Goal: Task Accomplishment & Management: Complete application form

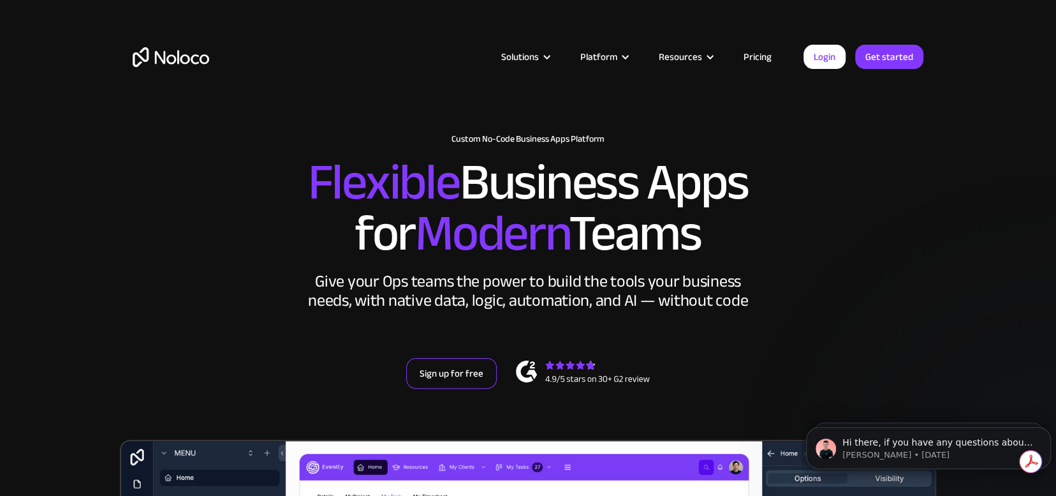
click at [459, 364] on link "Sign up for free" at bounding box center [451, 373] width 91 height 31
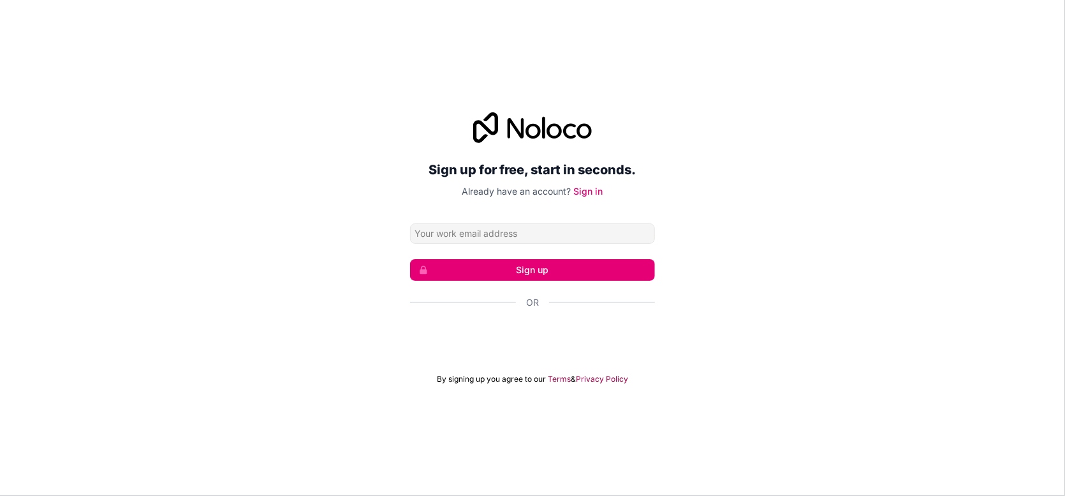
click at [503, 239] on input "Email address" at bounding box center [532, 233] width 245 height 20
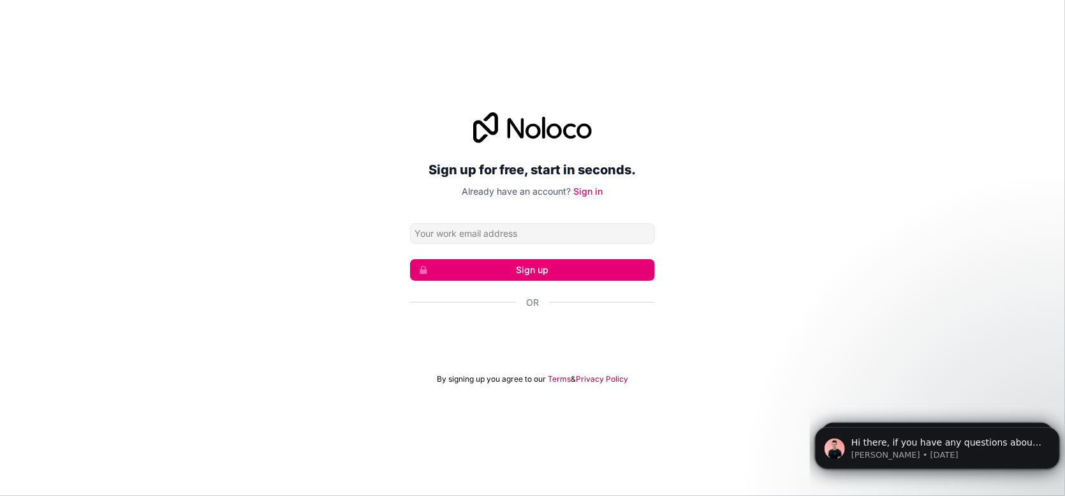
type input "[EMAIL_ADDRESS][DOMAIN_NAME]"
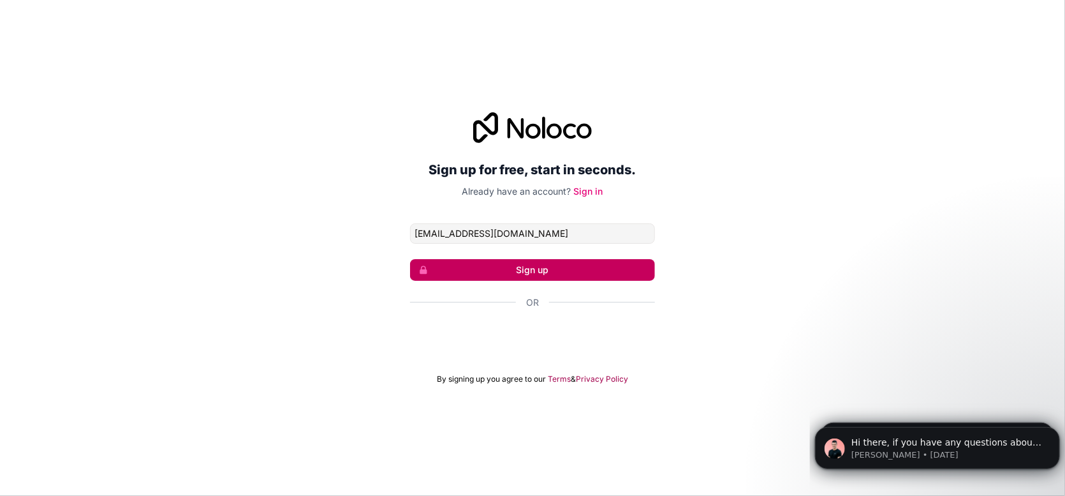
click at [514, 267] on button "Sign up" at bounding box center [532, 270] width 245 height 22
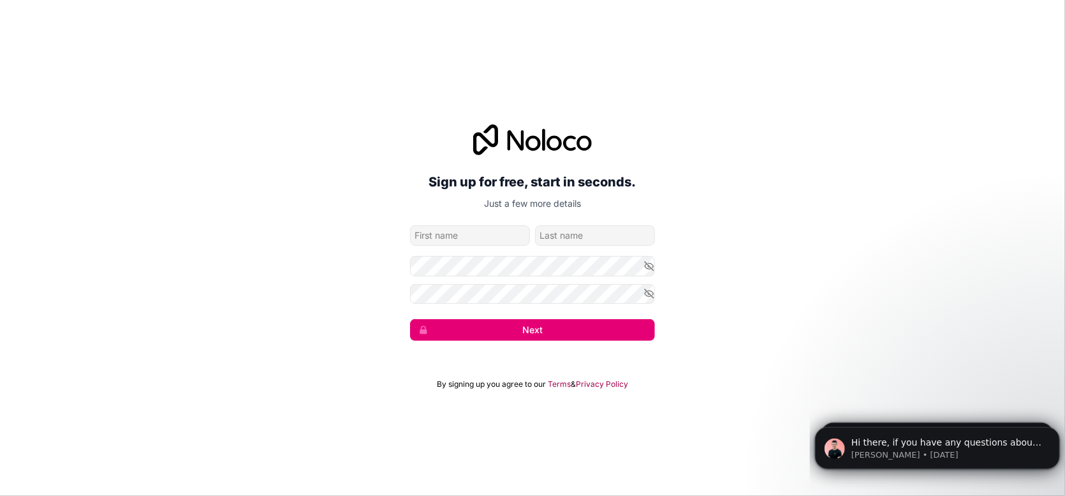
click at [493, 237] on input "given-name" at bounding box center [470, 235] width 120 height 20
type input "Zigdon"
type input "Enterprises"
click at [647, 264] on icon "button" at bounding box center [649, 265] width 11 height 11
click at [651, 293] on icon "button" at bounding box center [649, 293] width 11 height 11
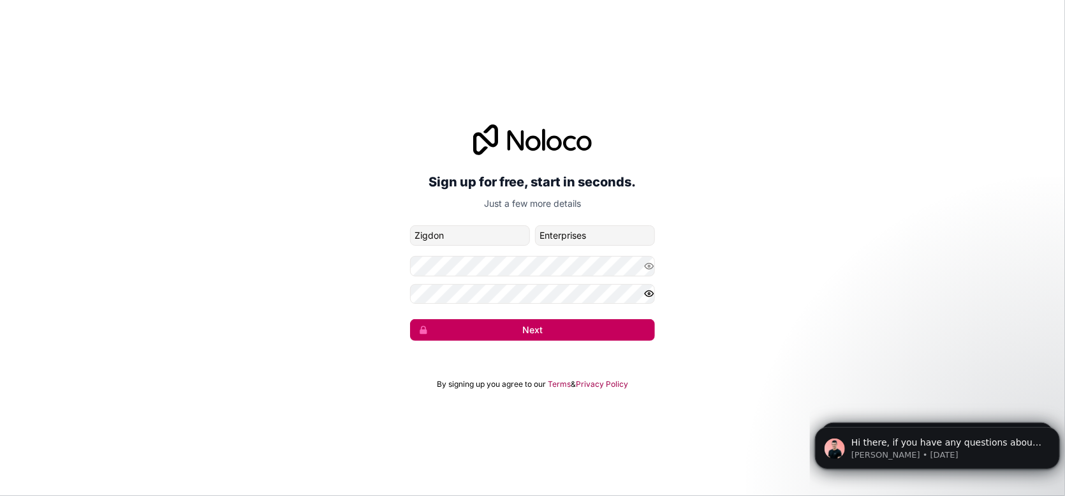
click at [514, 324] on button "Next" at bounding box center [532, 330] width 245 height 22
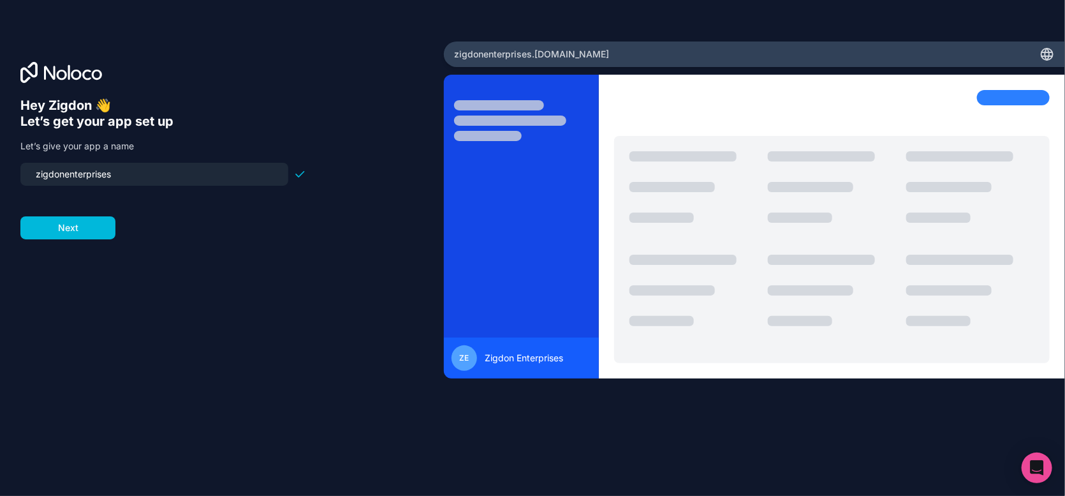
click at [126, 169] on input "zigdonenterprises" at bounding box center [154, 174] width 253 height 18
type input "minotaurglobal"
click button "Next" at bounding box center [67, 227] width 95 height 23
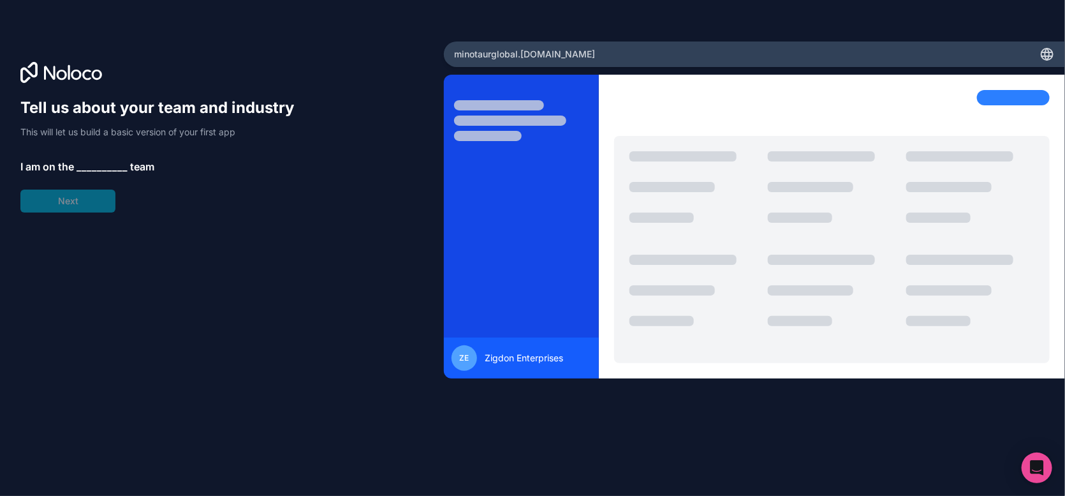
click at [111, 165] on span "__________" at bounding box center [102, 166] width 51 height 15
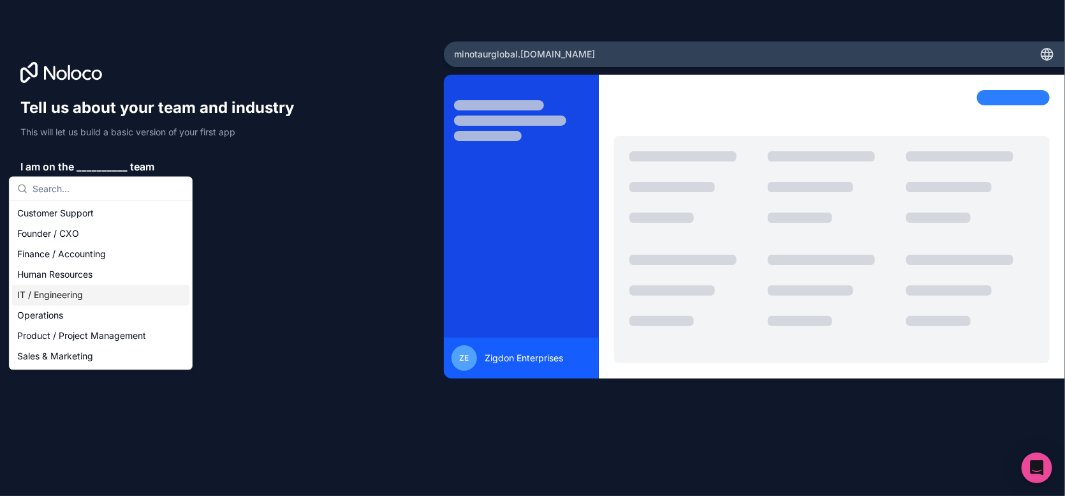
click at [66, 295] on div "IT / Engineering" at bounding box center [100, 295] width 177 height 20
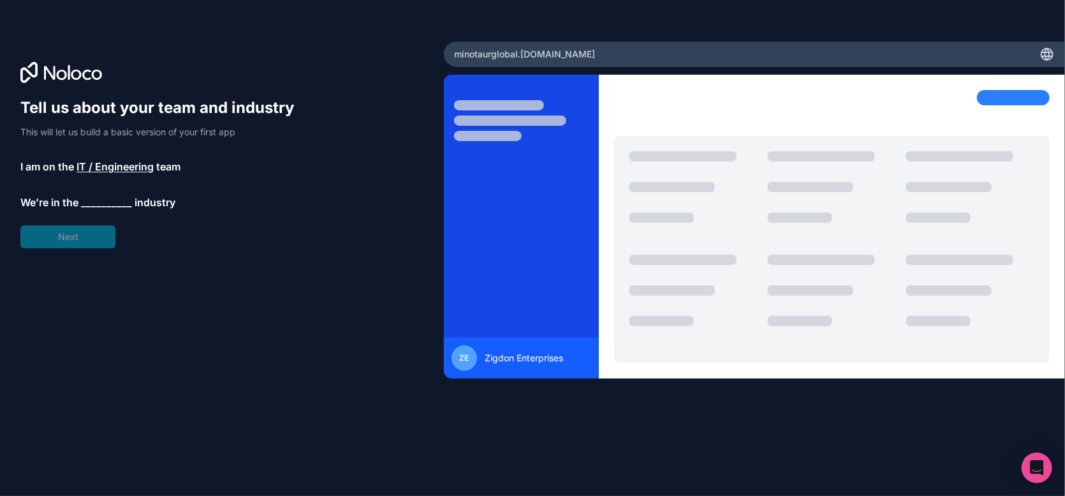
click at [94, 200] on span "__________" at bounding box center [106, 202] width 51 height 15
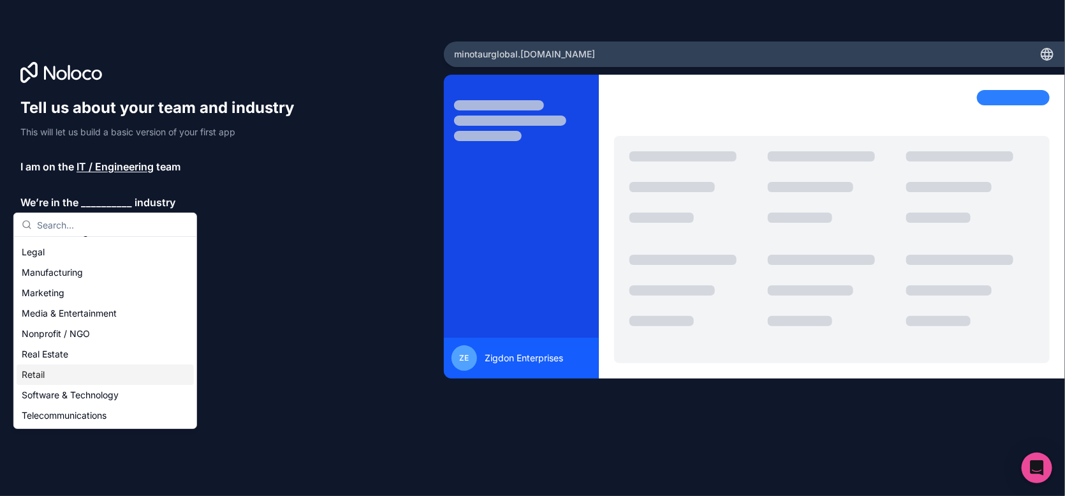
scroll to position [135, 0]
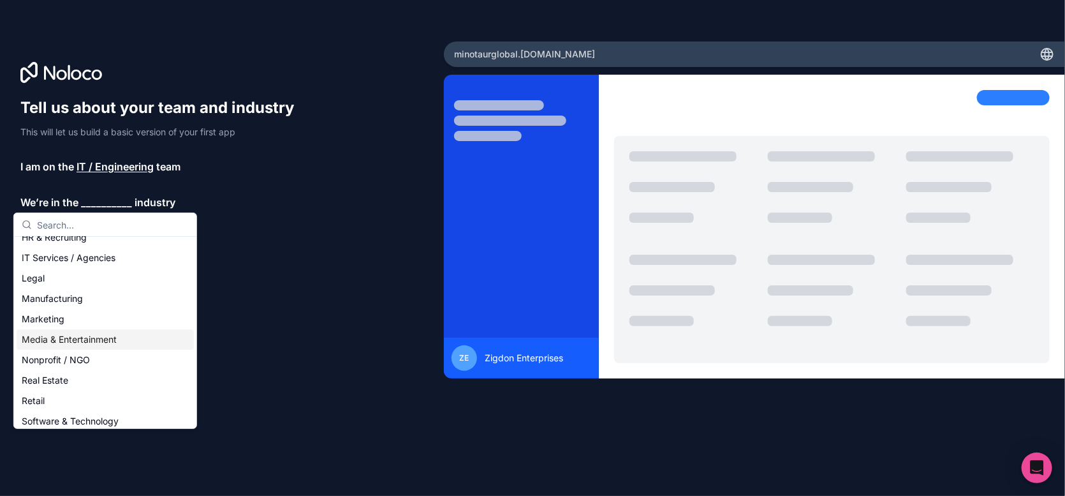
click at [67, 336] on div "Media & Entertainment" at bounding box center [105, 339] width 177 height 20
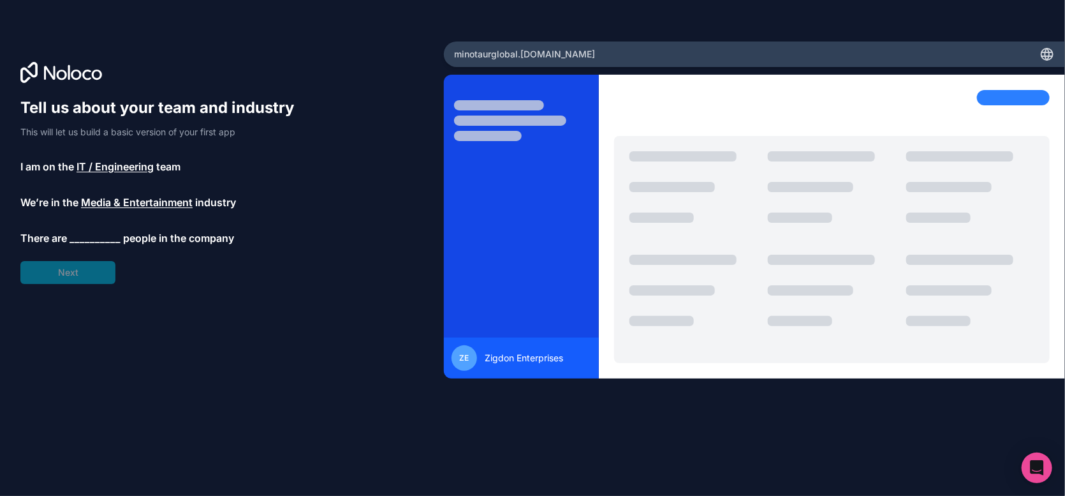
click at [84, 237] on span "__________" at bounding box center [95, 237] width 51 height 15
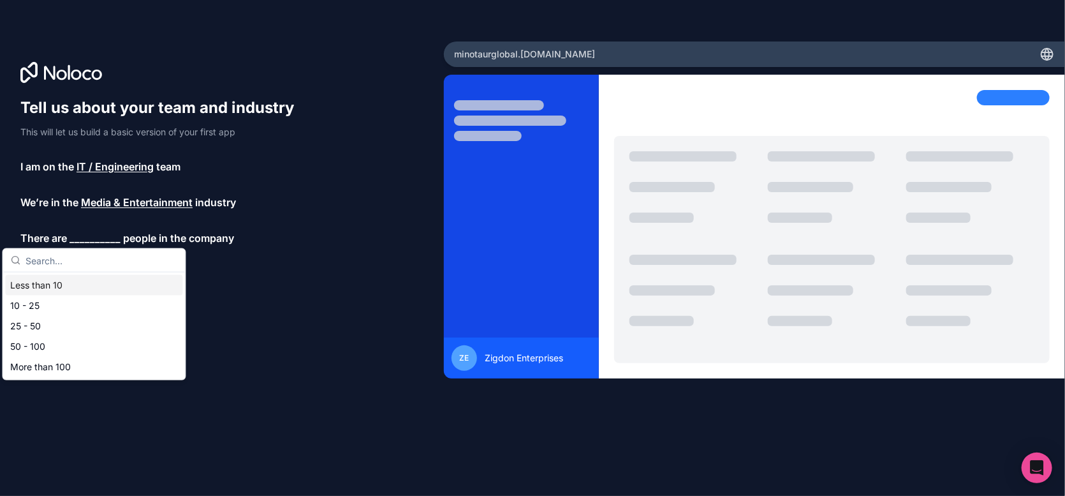
click at [72, 285] on div "Less than 10" at bounding box center [93, 285] width 177 height 20
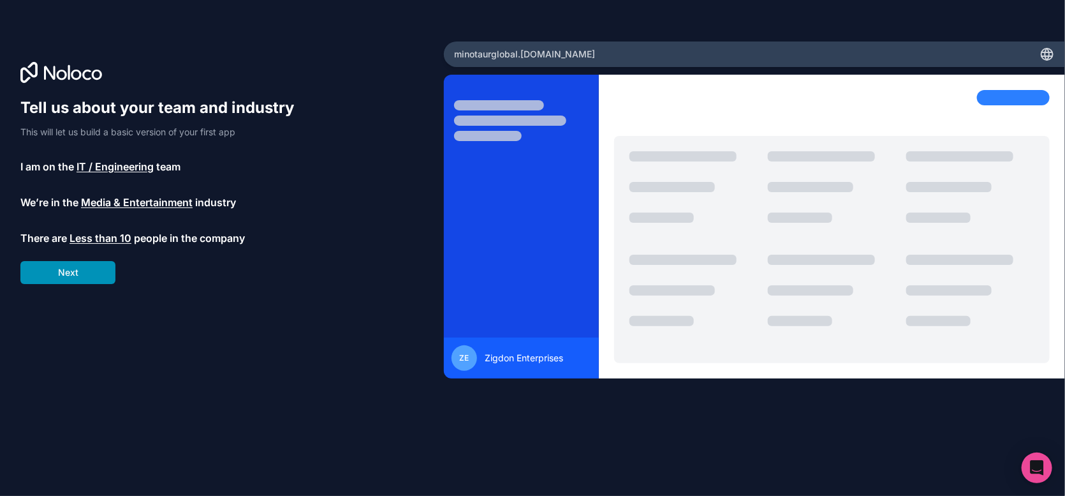
click at [74, 274] on button "Next" at bounding box center [67, 272] width 95 height 23
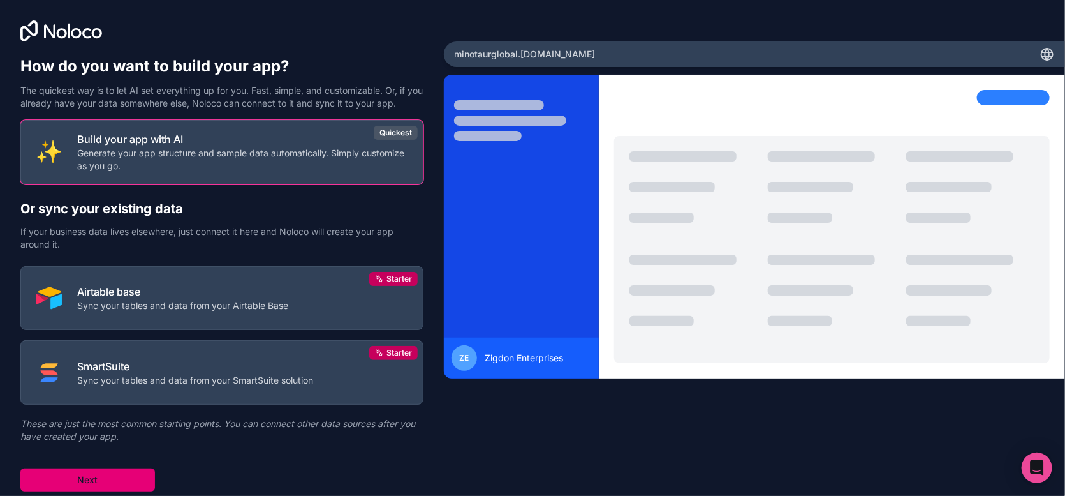
click at [98, 478] on button "Next" at bounding box center [87, 479] width 135 height 23
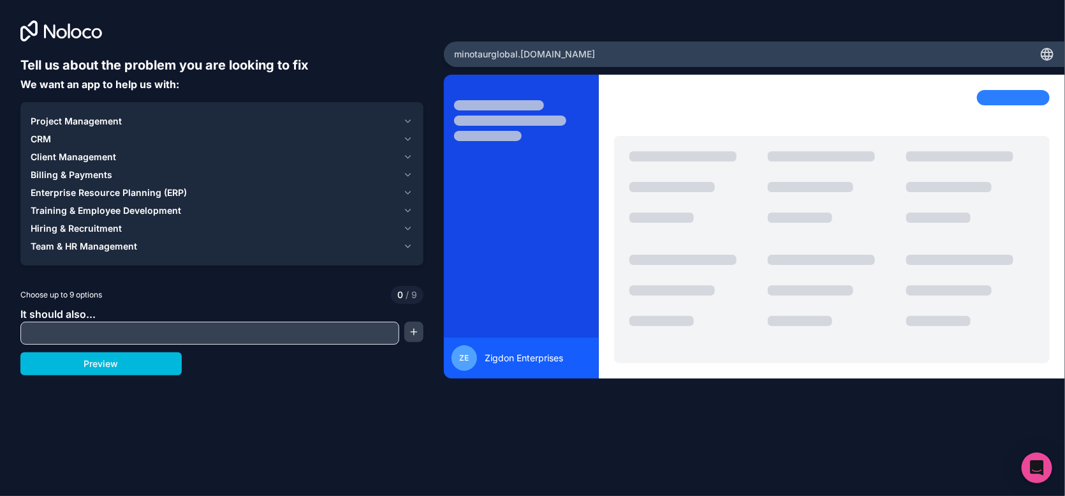
click at [98, 122] on span "Project Management" at bounding box center [76, 121] width 91 height 13
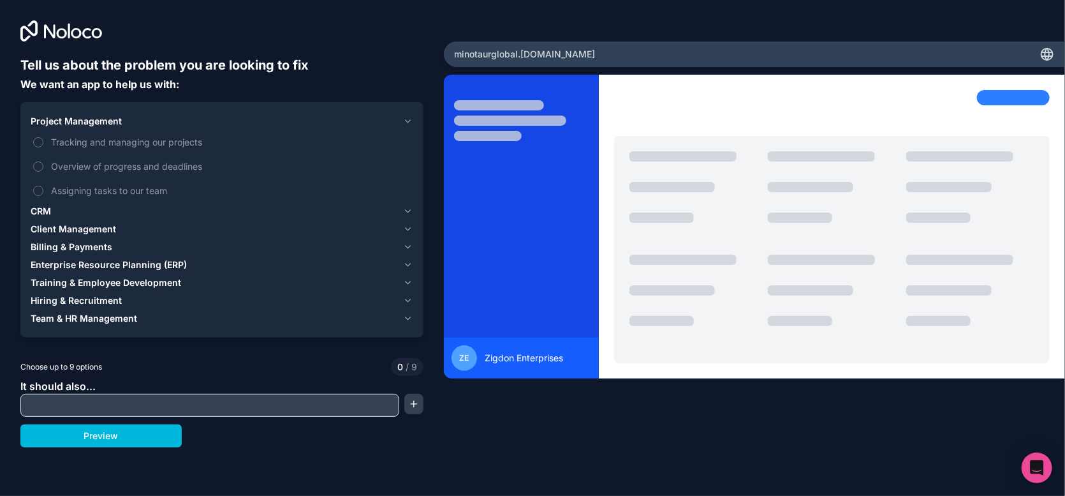
click at [83, 146] on span "Tracking and managing our projects" at bounding box center [231, 141] width 360 height 13
click at [43, 146] on button "Tracking and managing our projects" at bounding box center [38, 142] width 10 height 10
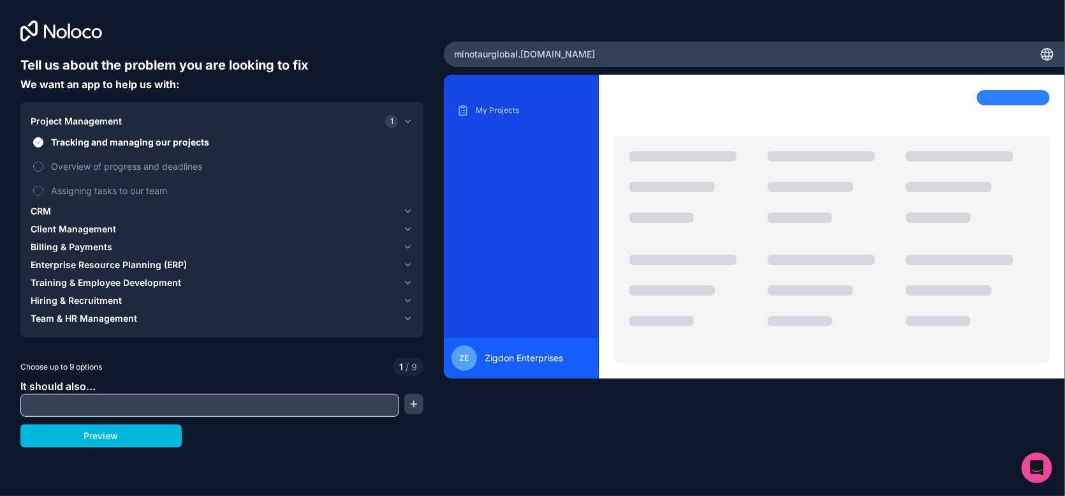
click at [80, 164] on span "Overview of progress and deadlines" at bounding box center [231, 165] width 360 height 13
click at [43, 164] on button "Overview of progress and deadlines" at bounding box center [38, 166] width 10 height 10
click at [94, 191] on span "Assigning tasks to our team" at bounding box center [231, 190] width 360 height 13
click at [43, 191] on button "Assigning tasks to our team" at bounding box center [38, 191] width 10 height 10
click at [69, 237] on div "Project Management 3 Tracking and managing our projects Overview of progress an…" at bounding box center [222, 219] width 383 height 215
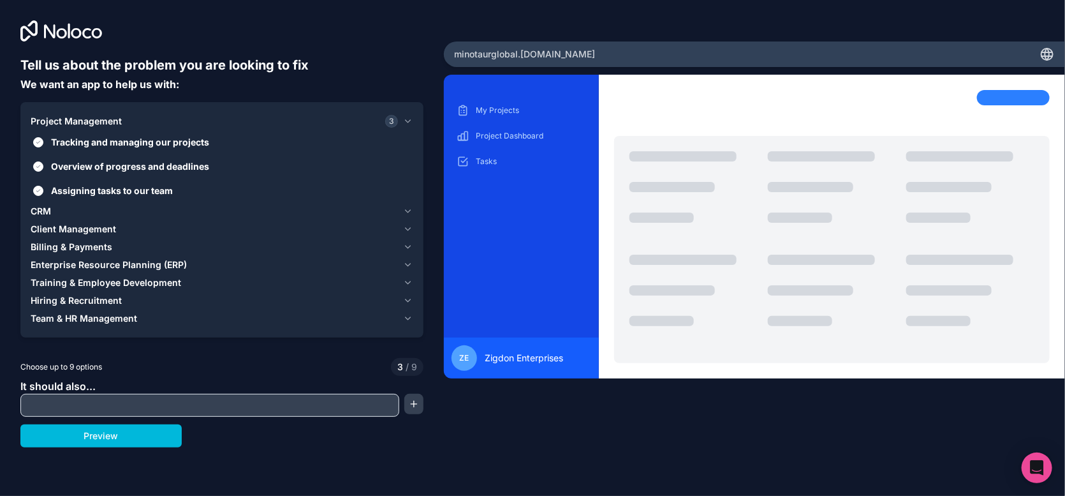
click at [72, 232] on span "Client Management" at bounding box center [73, 229] width 85 height 13
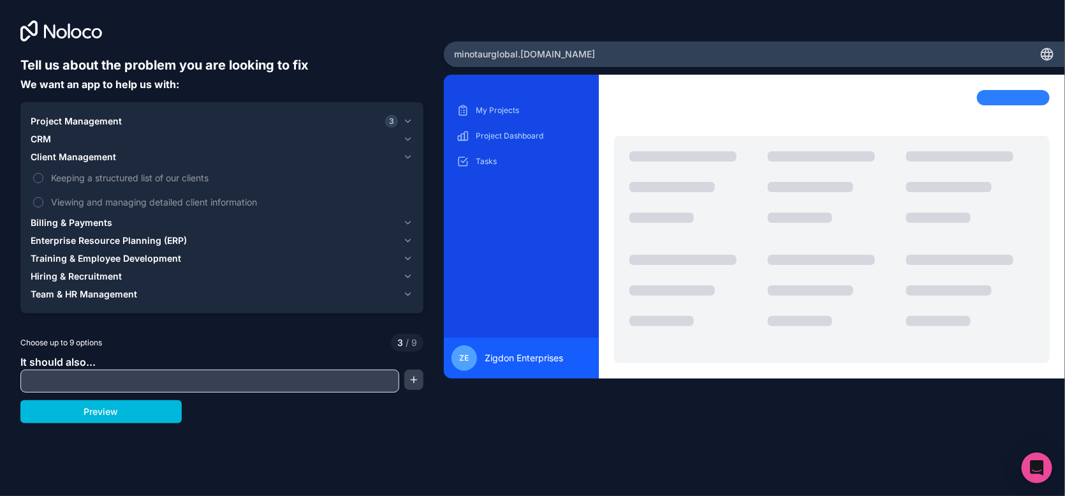
click at [98, 176] on span "Keeping a structured list of our clients" at bounding box center [231, 177] width 360 height 13
click at [43, 176] on button "Keeping a structured list of our clients" at bounding box center [38, 178] width 10 height 10
click at [92, 196] on span "Viewing and managing detailed client information" at bounding box center [231, 201] width 360 height 13
click at [43, 197] on button "Viewing and managing detailed client information" at bounding box center [38, 202] width 10 height 10
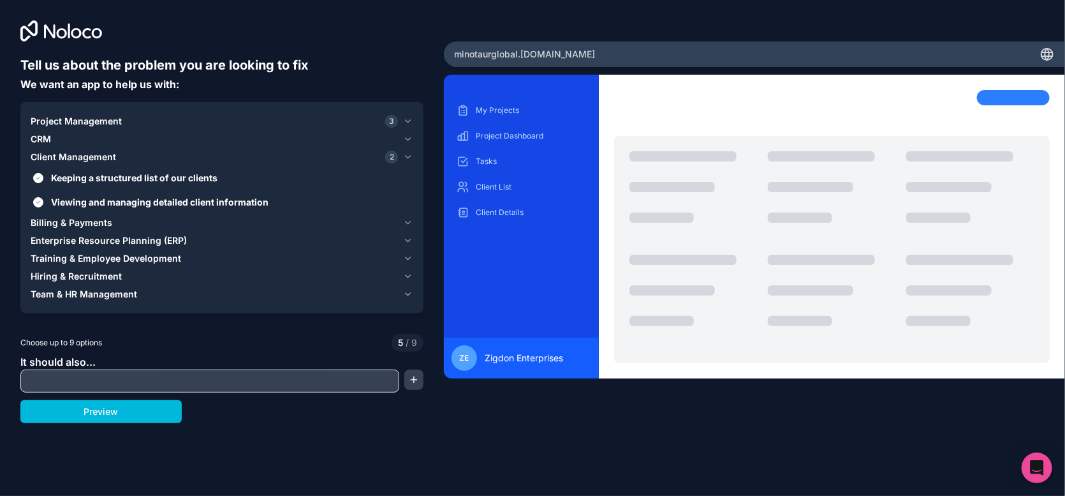
click at [72, 373] on input "text" at bounding box center [210, 381] width 373 height 18
type input "H"
type input "Have a client facing dashboard with user based data points. some of the data po…"
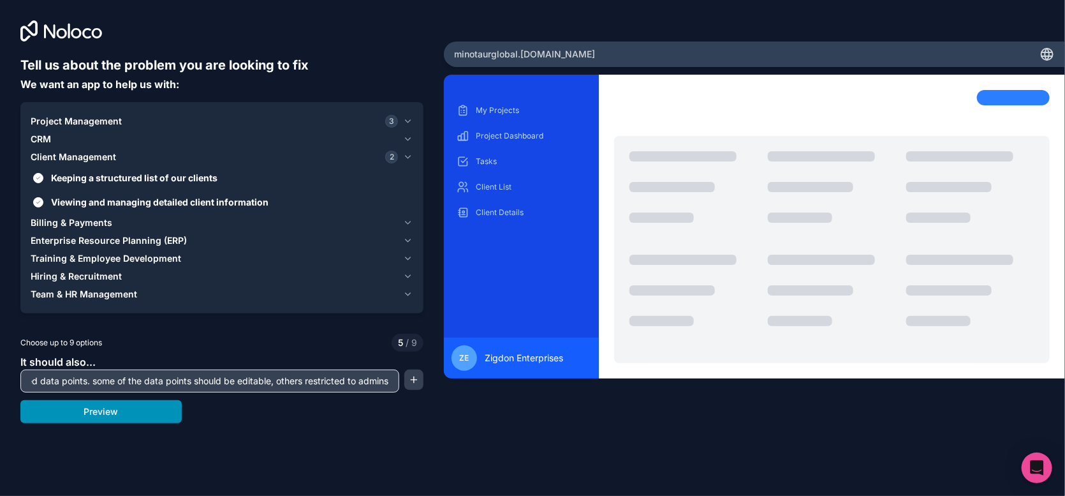
click at [71, 418] on button "Preview" at bounding box center [100, 411] width 161 height 23
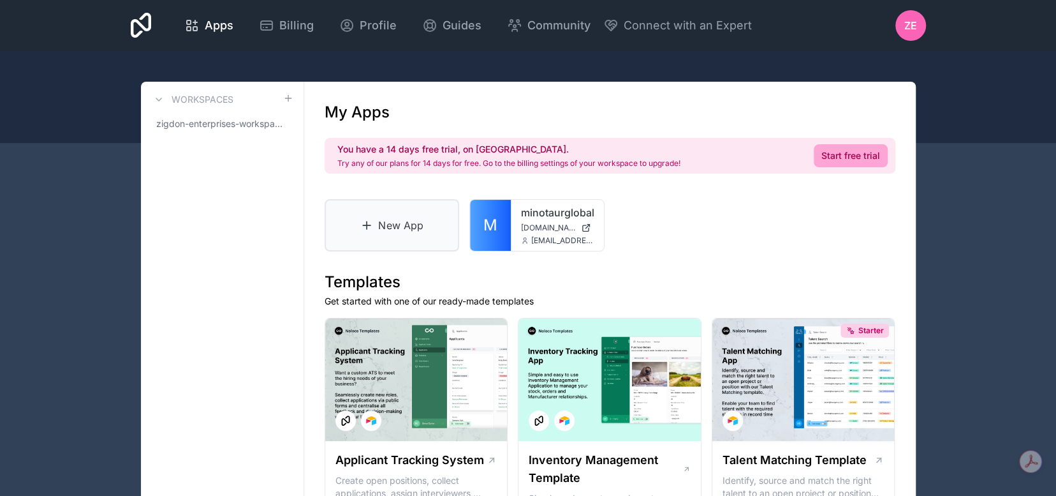
click at [390, 226] on link "New App" at bounding box center [392, 225] width 135 height 52
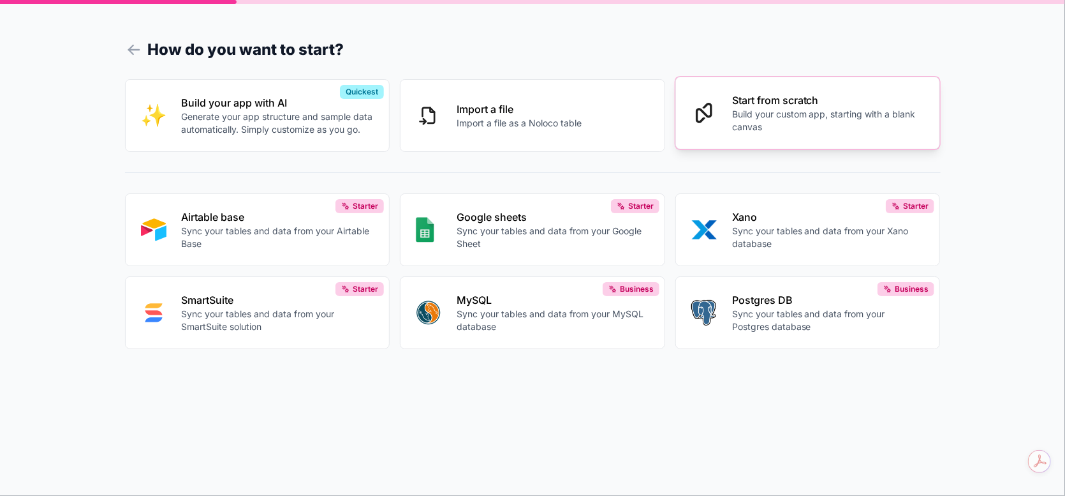
click at [817, 97] on p "Start from scratch" at bounding box center [828, 100] width 193 height 15
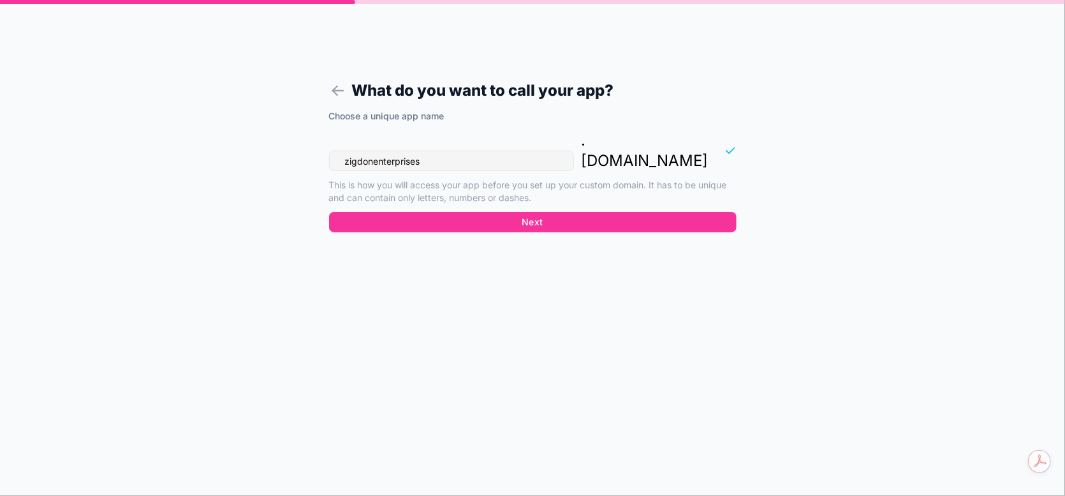
click at [508, 151] on input "zigdonenterprises" at bounding box center [451, 161] width 245 height 20
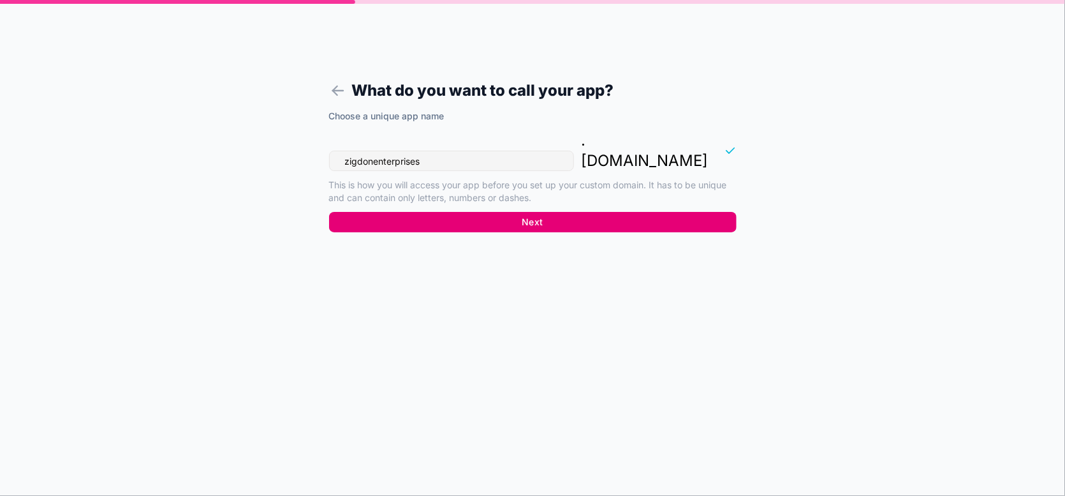
click at [515, 212] on button "Next" at bounding box center [533, 222] width 408 height 20
click at [572, 212] on button "Next" at bounding box center [533, 222] width 408 height 20
